Goal: Browse casually: Explore the website without a specific task or goal

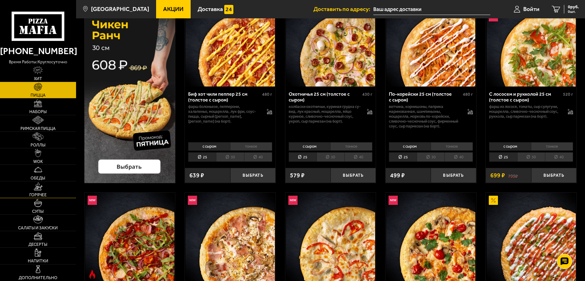
scroll to position [61, 0]
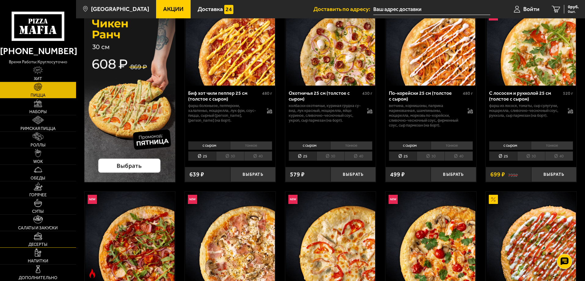
click at [37, 234] on img at bounding box center [38, 236] width 9 height 8
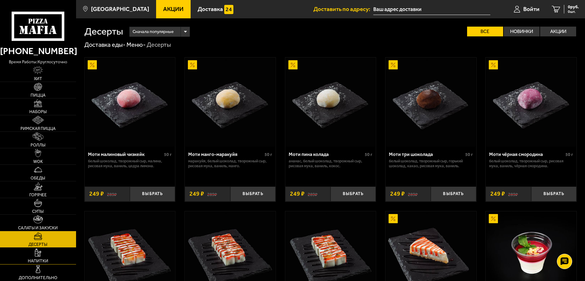
click at [38, 250] on img at bounding box center [38, 252] width 6 height 8
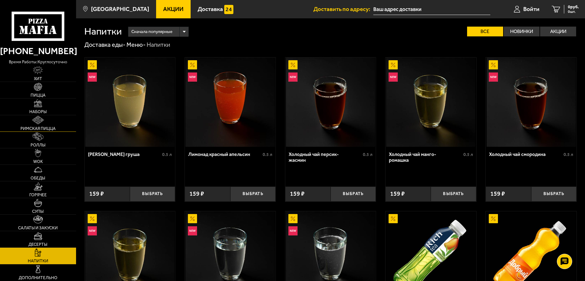
click at [39, 130] on span "Римская пицца" at bounding box center [37, 128] width 35 height 4
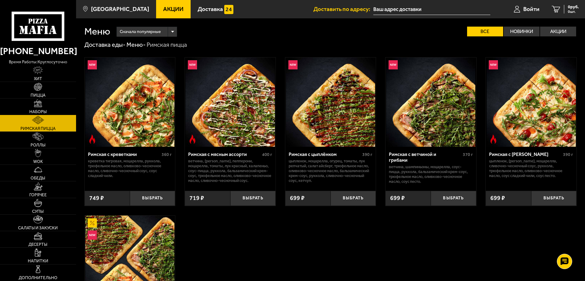
click at [38, 100] on img at bounding box center [38, 103] width 8 height 8
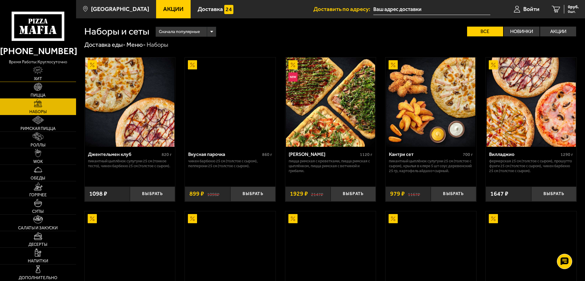
click at [38, 79] on span "Хит" at bounding box center [38, 79] width 8 height 4
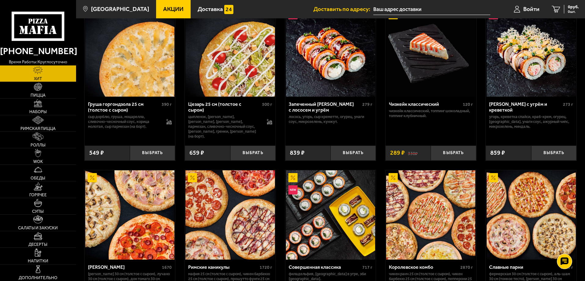
scroll to position [316, 0]
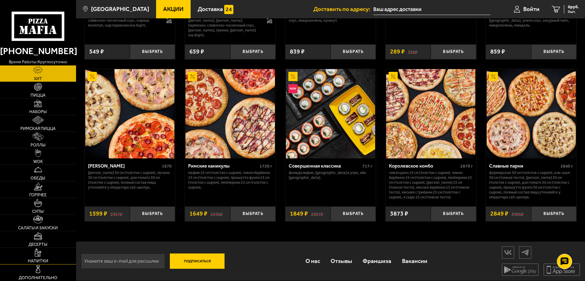
click at [39, 252] on img at bounding box center [38, 252] width 6 height 8
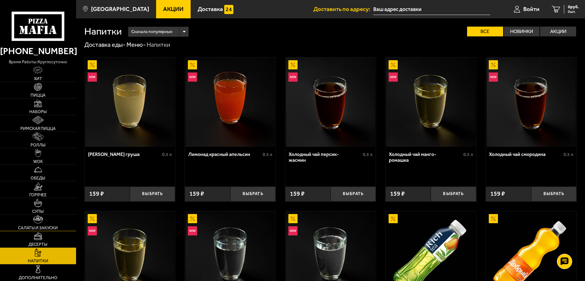
click at [38, 222] on img at bounding box center [37, 219] width 9 height 8
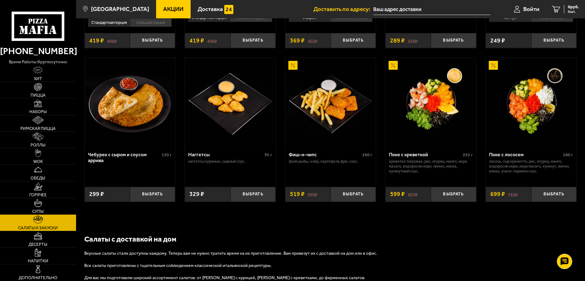
scroll to position [397, 0]
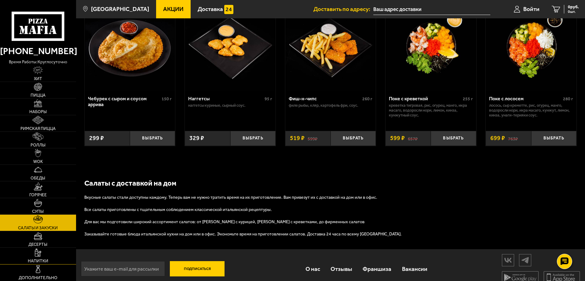
click at [38, 257] on link "Напитки" at bounding box center [38, 255] width 76 height 16
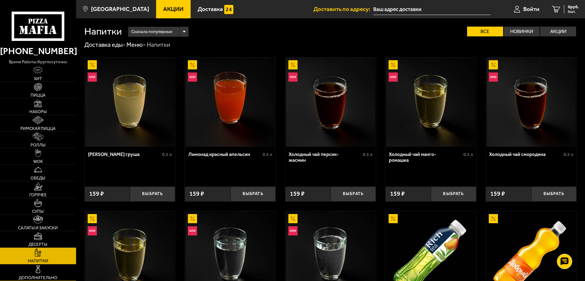
click at [47, 271] on link "Дополнительно" at bounding box center [38, 272] width 76 height 16
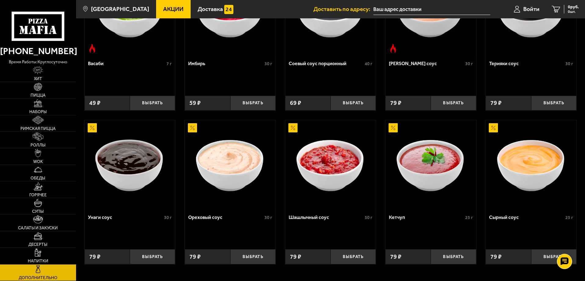
scroll to position [289, 0]
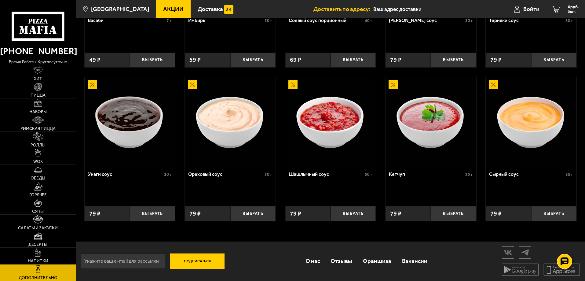
click at [39, 197] on span "Горячее" at bounding box center [37, 195] width 17 height 4
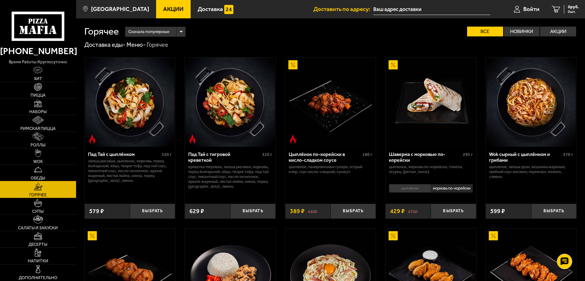
click at [38, 178] on span "Обеды" at bounding box center [38, 178] width 15 height 4
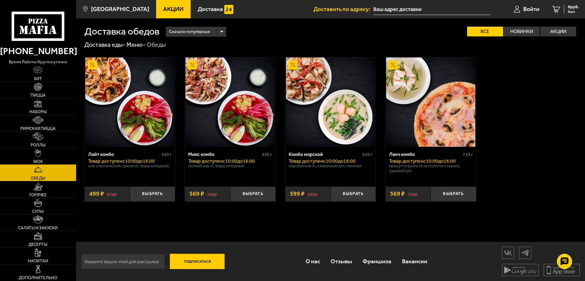
click at [40, 164] on span "WOK" at bounding box center [37, 161] width 9 height 4
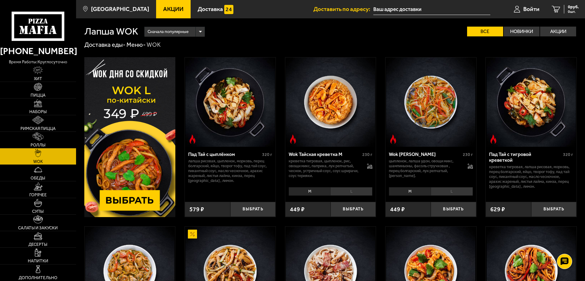
click at [42, 155] on link "WOK" at bounding box center [38, 156] width 76 height 16
click at [42, 127] on span "Римская пицца" at bounding box center [37, 128] width 35 height 4
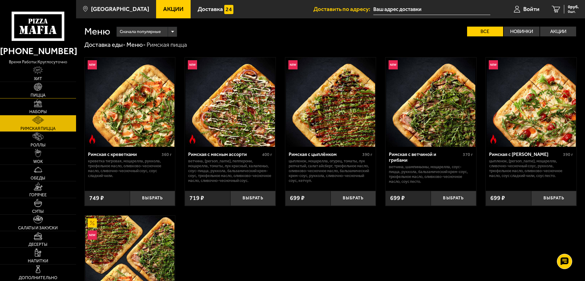
click at [42, 96] on span "Пицца" at bounding box center [38, 95] width 15 height 4
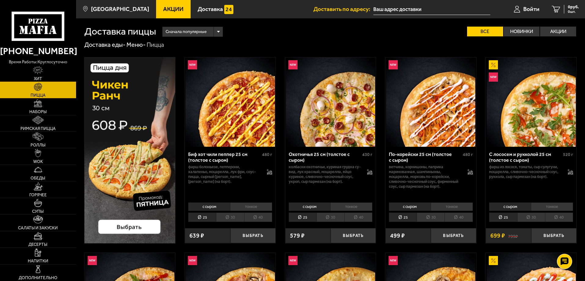
click at [35, 72] on img at bounding box center [38, 70] width 10 height 8
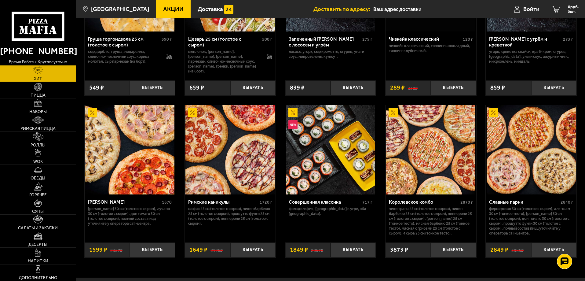
scroll to position [316, 0]
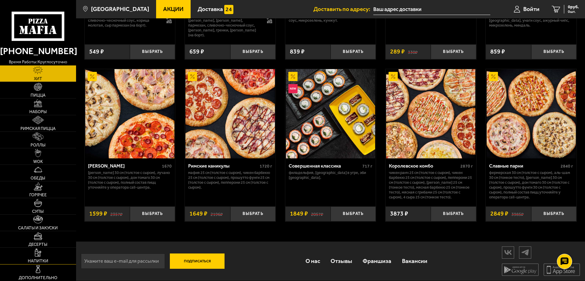
click at [48, 257] on link "Напитки" at bounding box center [38, 255] width 76 height 16
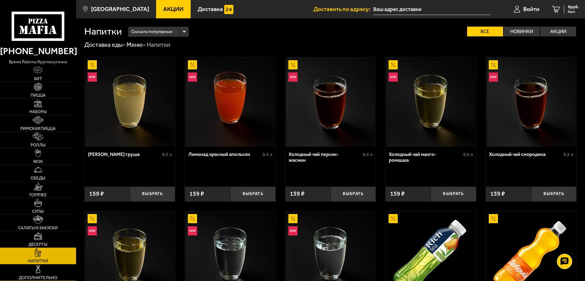
click at [45, 270] on link "Дополнительно" at bounding box center [38, 272] width 76 height 16
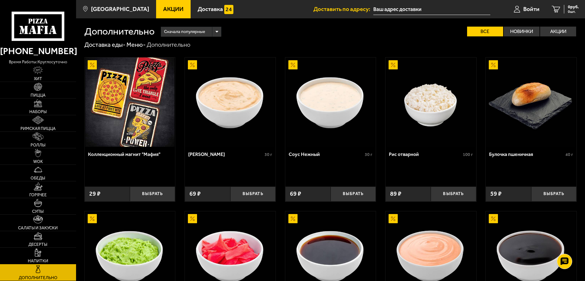
click at [46, 251] on link "Напитки" at bounding box center [38, 255] width 76 height 16
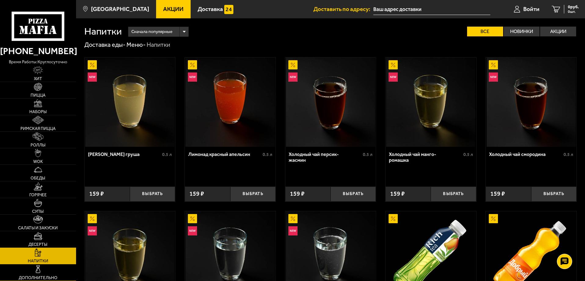
click at [40, 273] on link "Дополнительно" at bounding box center [38, 272] width 76 height 16
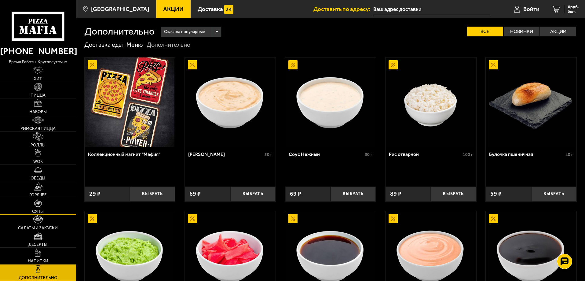
click at [44, 203] on link "Супы" at bounding box center [38, 206] width 76 height 16
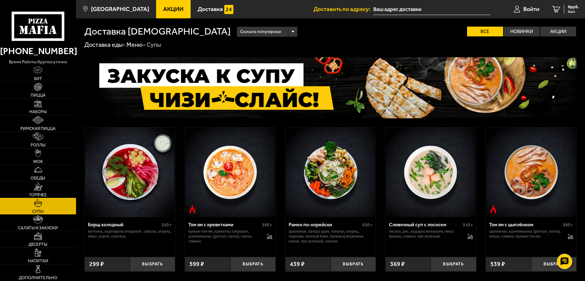
click at [43, 184] on link "Горячее" at bounding box center [38, 189] width 76 height 16
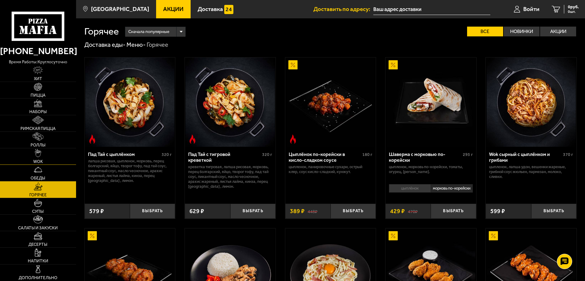
click at [37, 161] on span "WOK" at bounding box center [37, 161] width 9 height 4
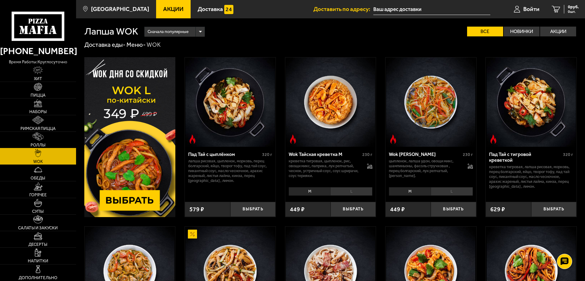
click at [38, 137] on img at bounding box center [38, 136] width 10 height 8
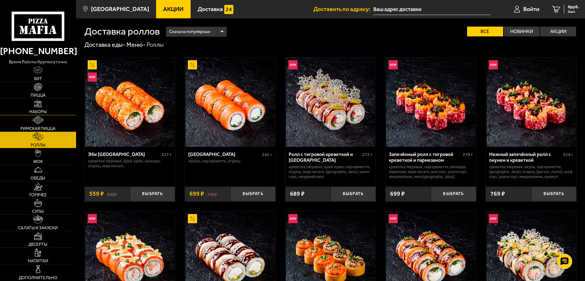
click at [39, 115] on link "Наборы" at bounding box center [38, 106] width 76 height 16
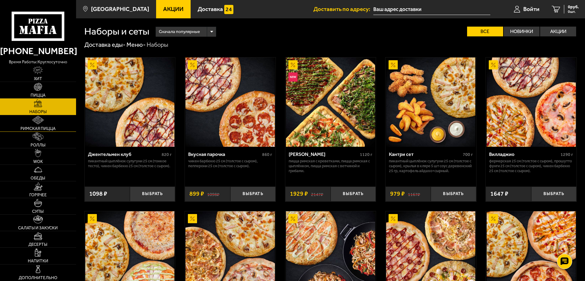
click at [38, 126] on span "Римская пицца" at bounding box center [37, 128] width 35 height 4
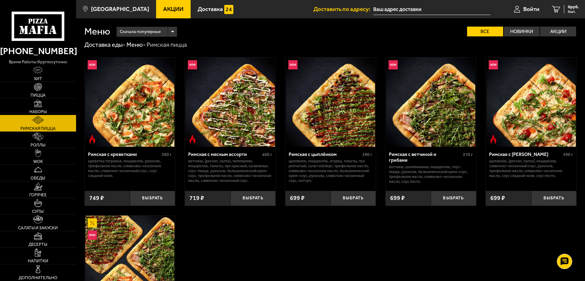
click at [37, 101] on img at bounding box center [38, 103] width 8 height 8
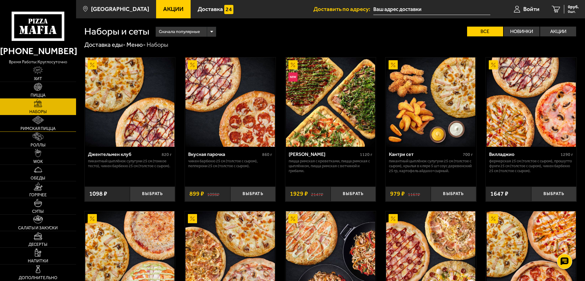
click at [41, 124] on img at bounding box center [38, 120] width 12 height 8
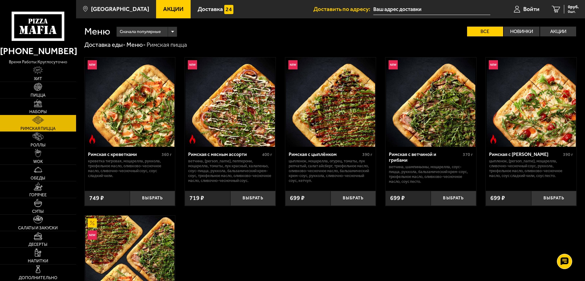
click at [33, 113] on span "Наборы" at bounding box center [37, 112] width 17 height 4
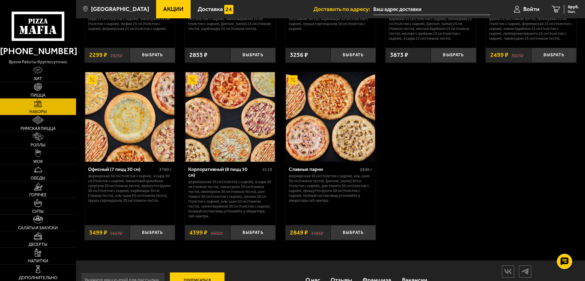
scroll to position [943, 0]
